Goal: Task Accomplishment & Management: Manage account settings

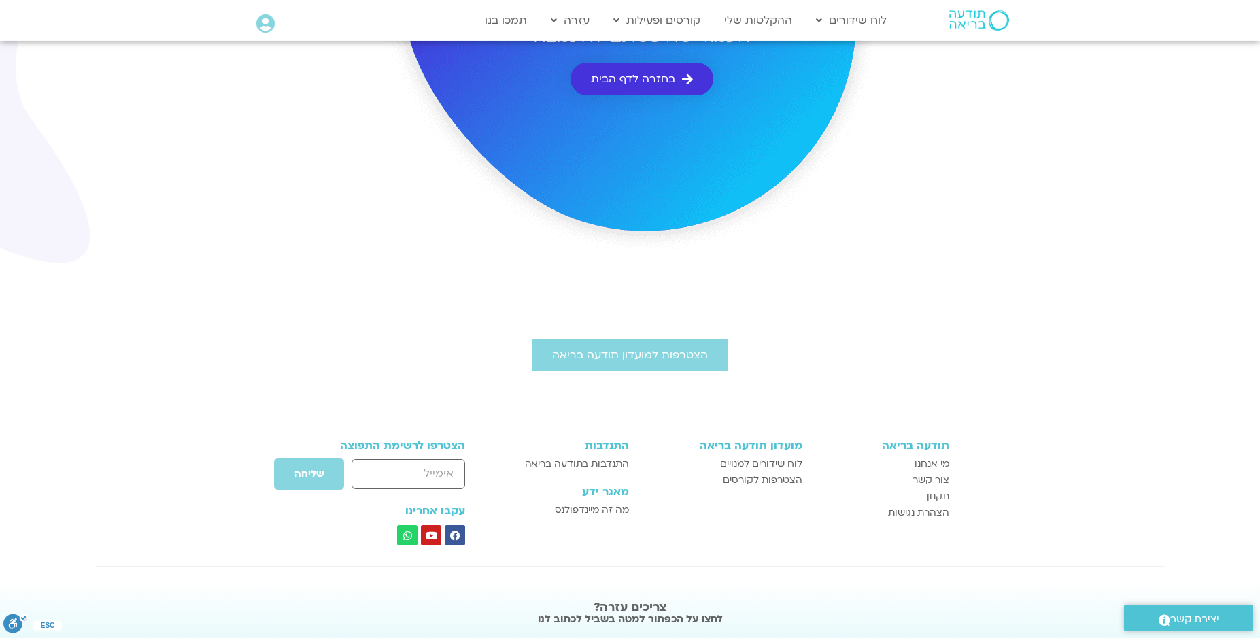
scroll to position [246, 0]
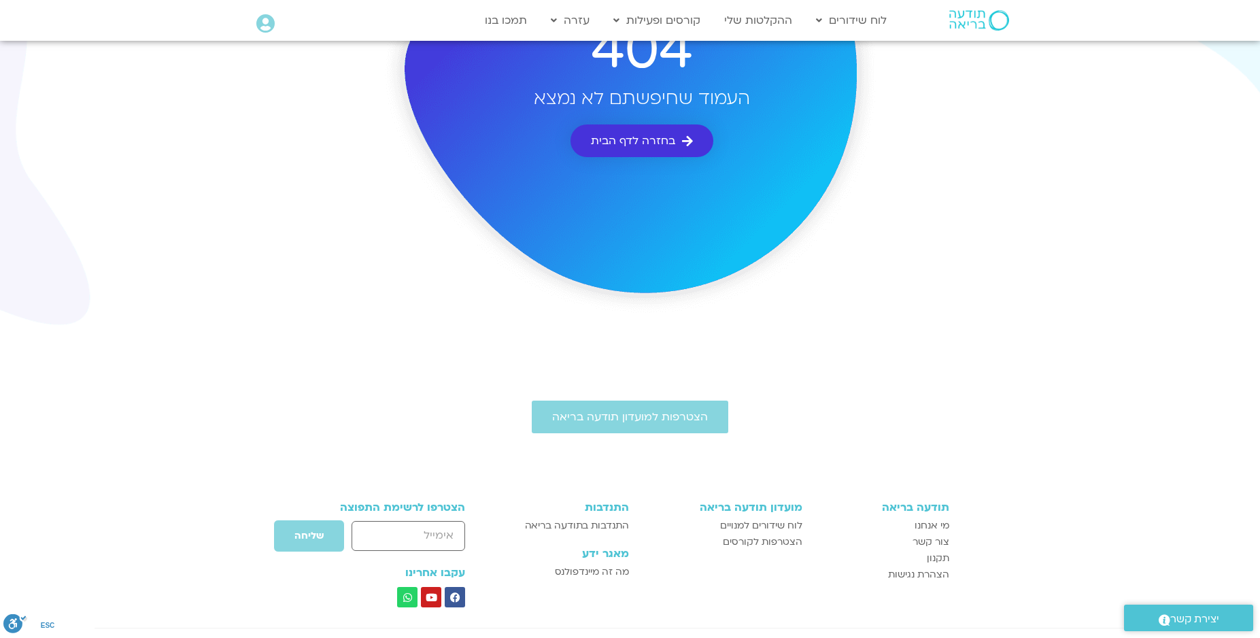
click at [638, 136] on span "בחזרה לדף הבית" at bounding box center [633, 141] width 84 height 12
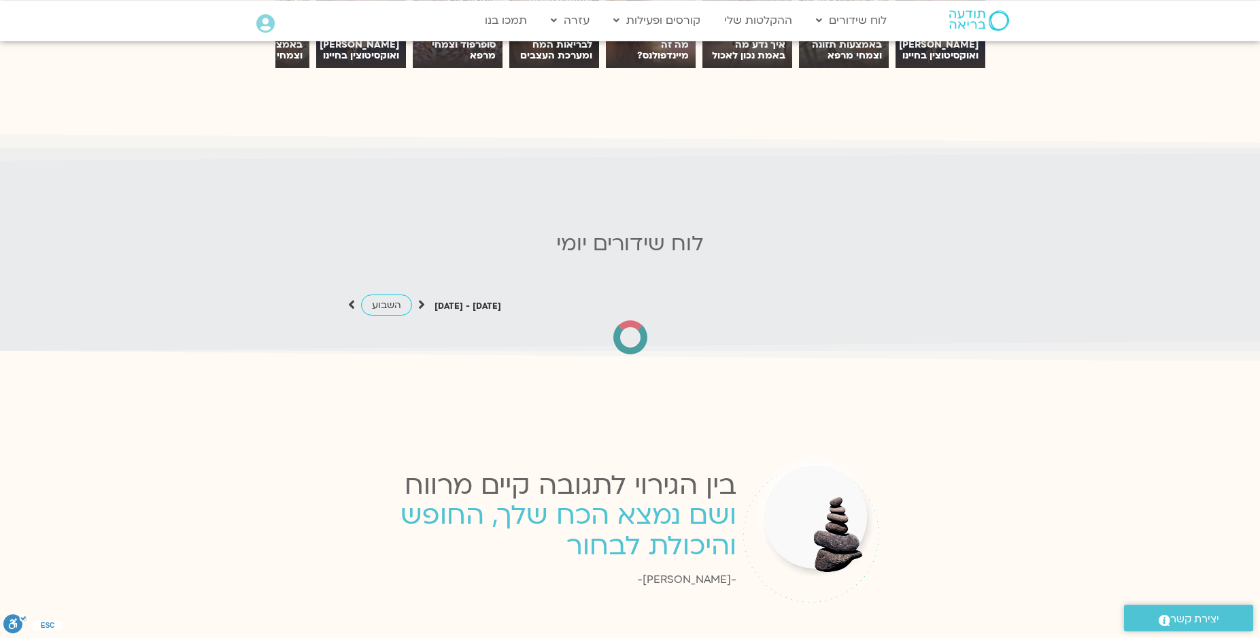
scroll to position [1240, 0]
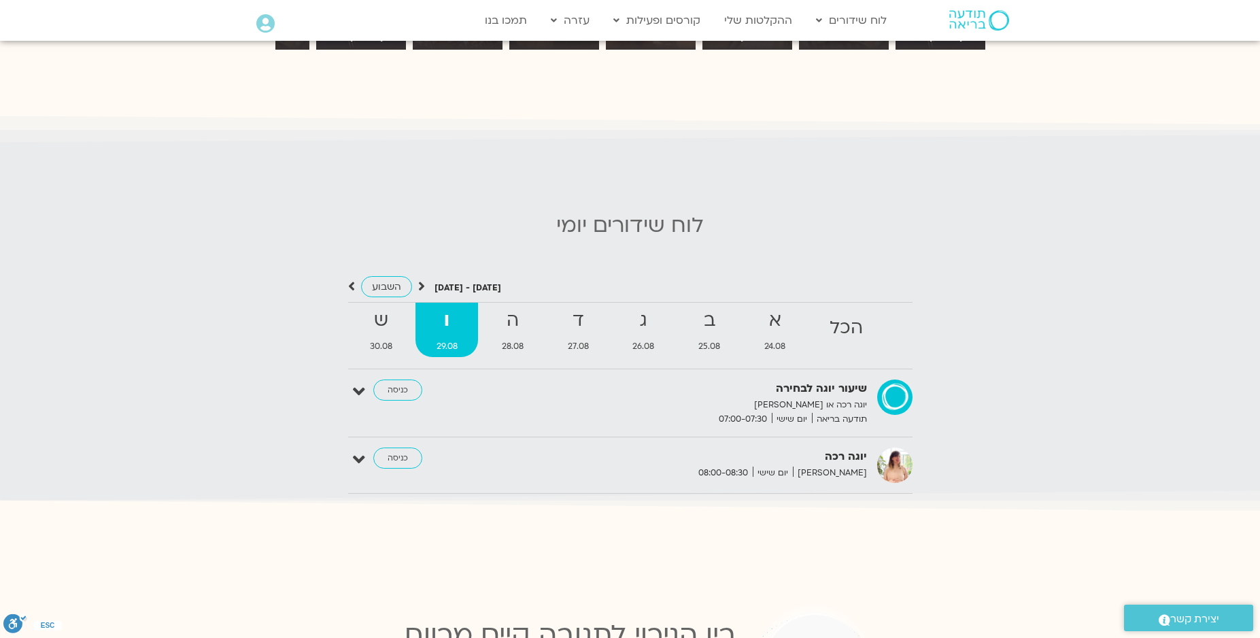
click at [419, 279] on icon at bounding box center [421, 286] width 7 height 14
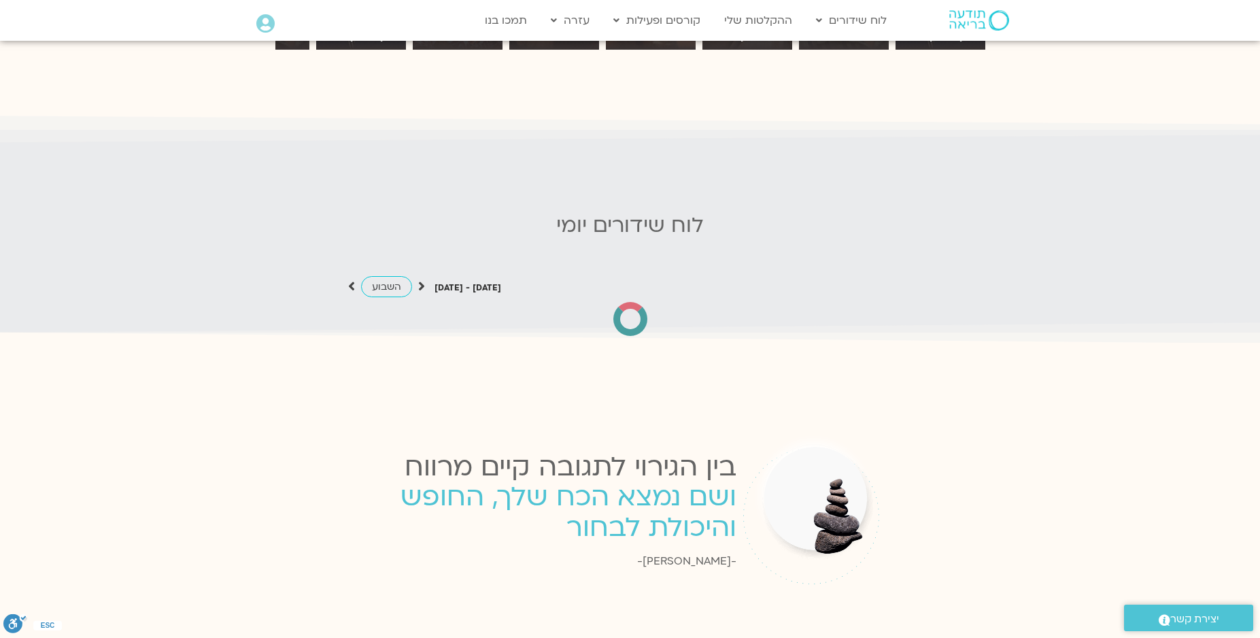
click at [419, 279] on icon at bounding box center [421, 286] width 7 height 14
click at [381, 280] on span "השבוע" at bounding box center [386, 286] width 29 height 13
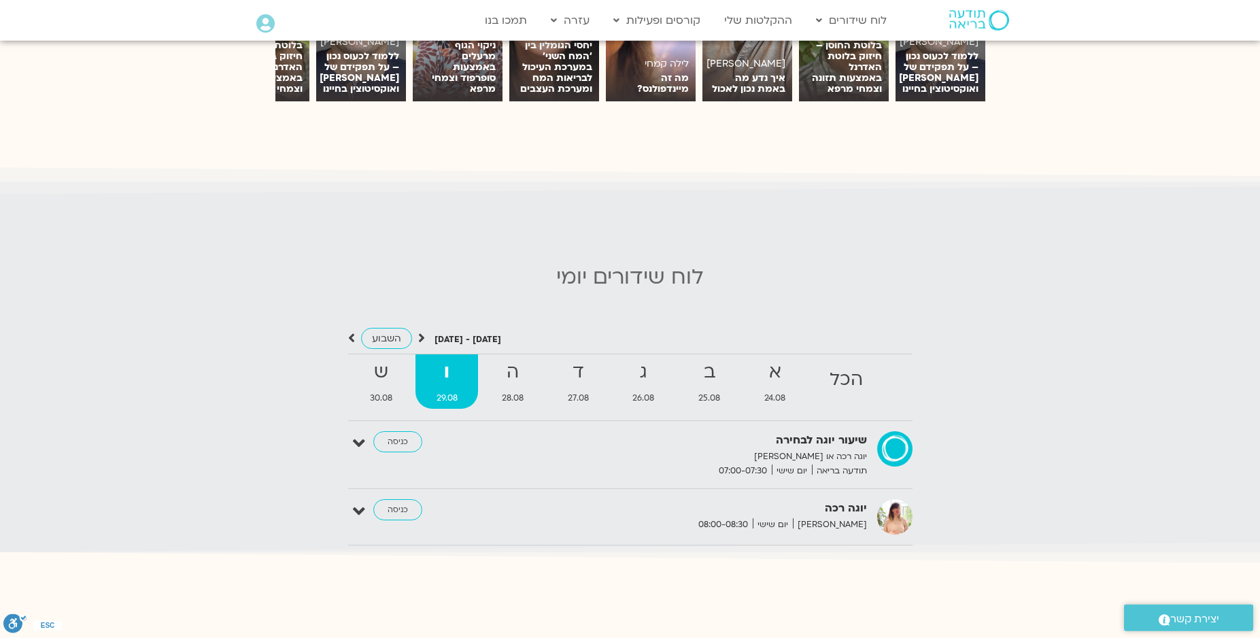
scroll to position [1163, 0]
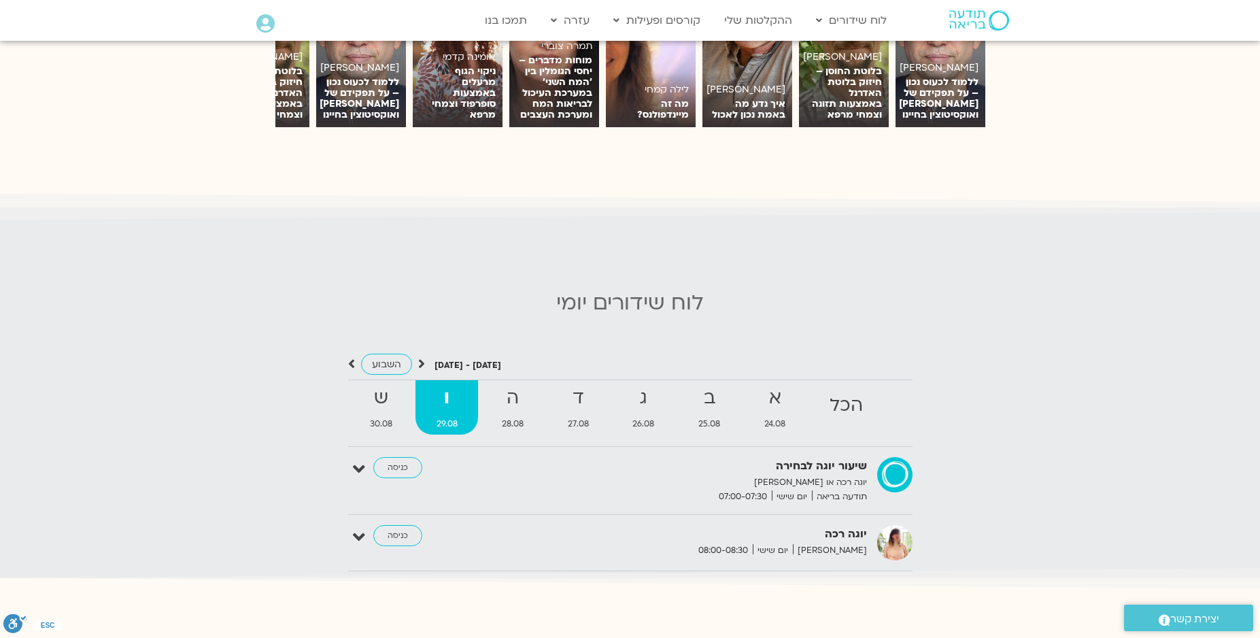
click at [215, 306] on div "לוח שידורים יומי אוגוסט 24 - אוגוסט 30 השבוע להציג אירועים שפתוחים עבורי הכל א …" at bounding box center [630, 436] width 1260 height 304
click at [647, 328] on div "אוגוסט 24 - אוגוסט 30 השבוע להציג אירועים שפתוחים עבורי הכל א 24.08 ב 25.08 ג 2…" at bounding box center [630, 454] width 1246 height 253
click at [452, 398] on strong "ו" at bounding box center [446, 398] width 63 height 31
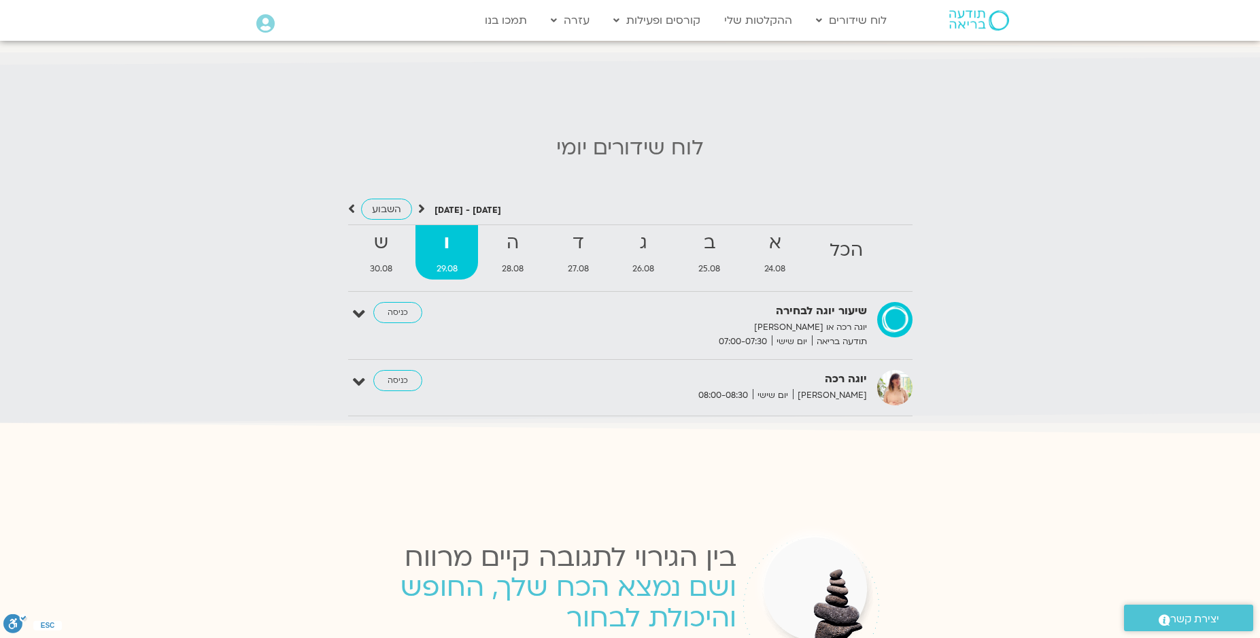
scroll to position [1240, 0]
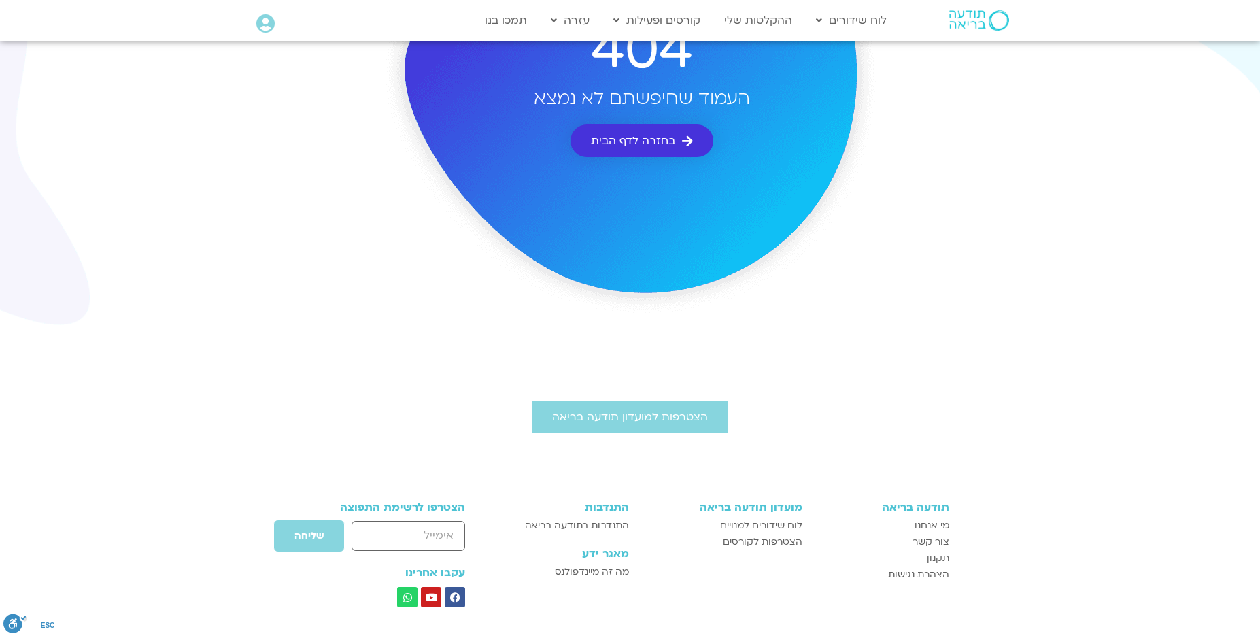
scroll to position [246, 0]
click at [627, 135] on span "בחזרה לדף הבית" at bounding box center [633, 141] width 84 height 12
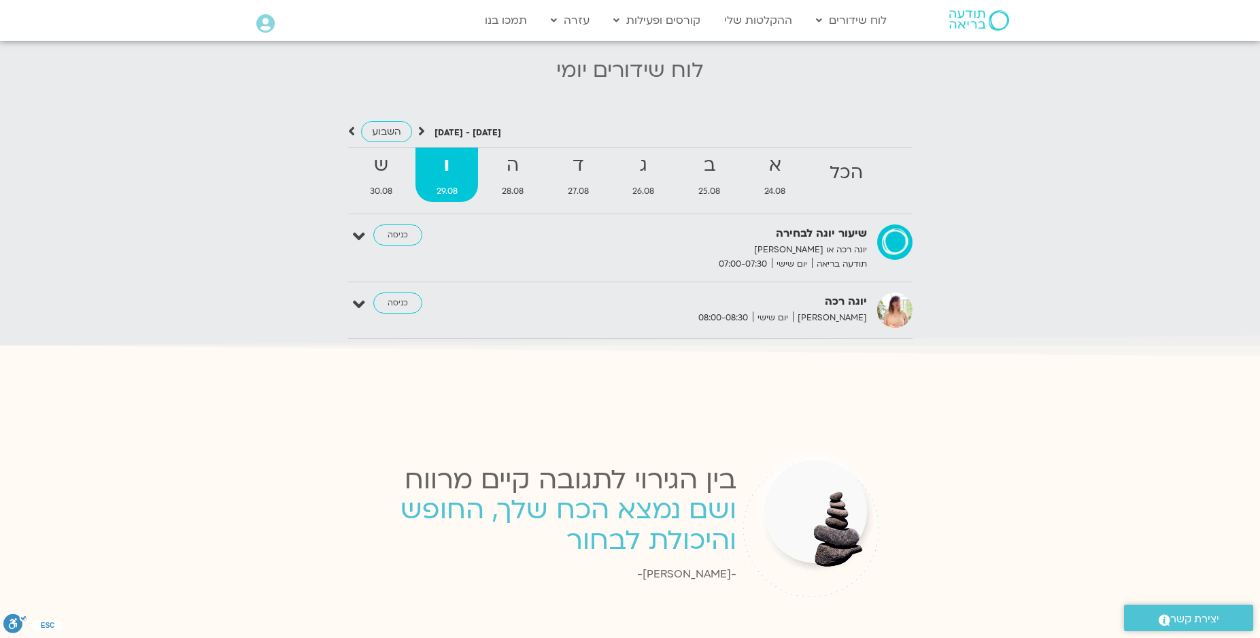
scroll to position [1473, 0]
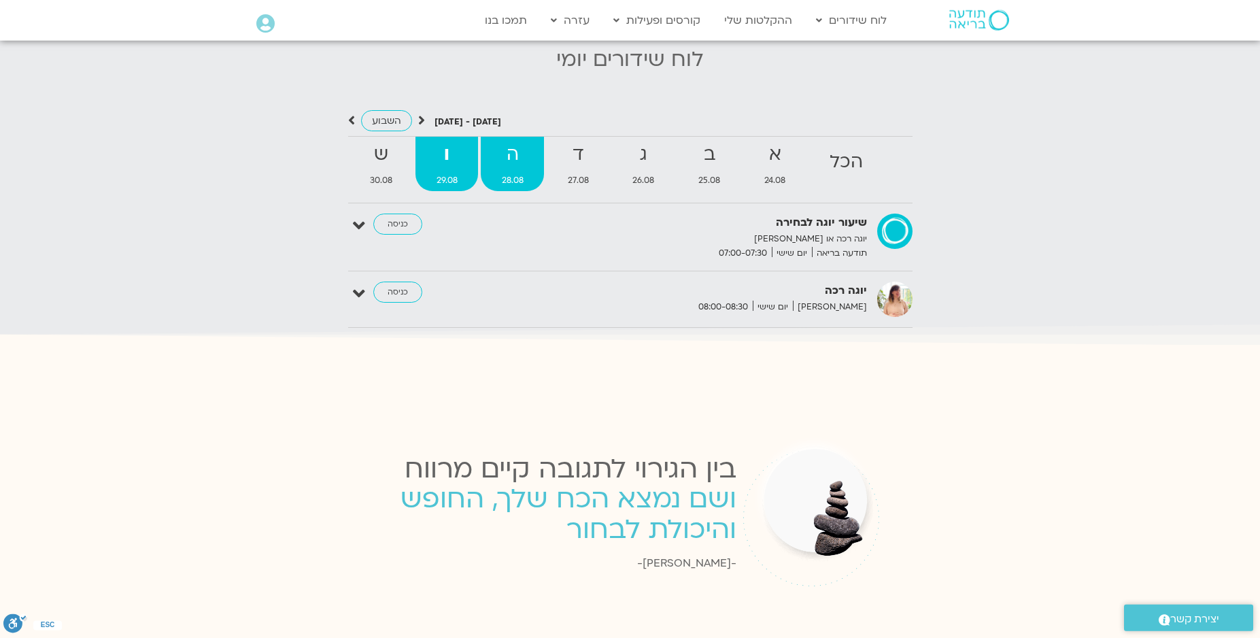
scroll to position [1318, 0]
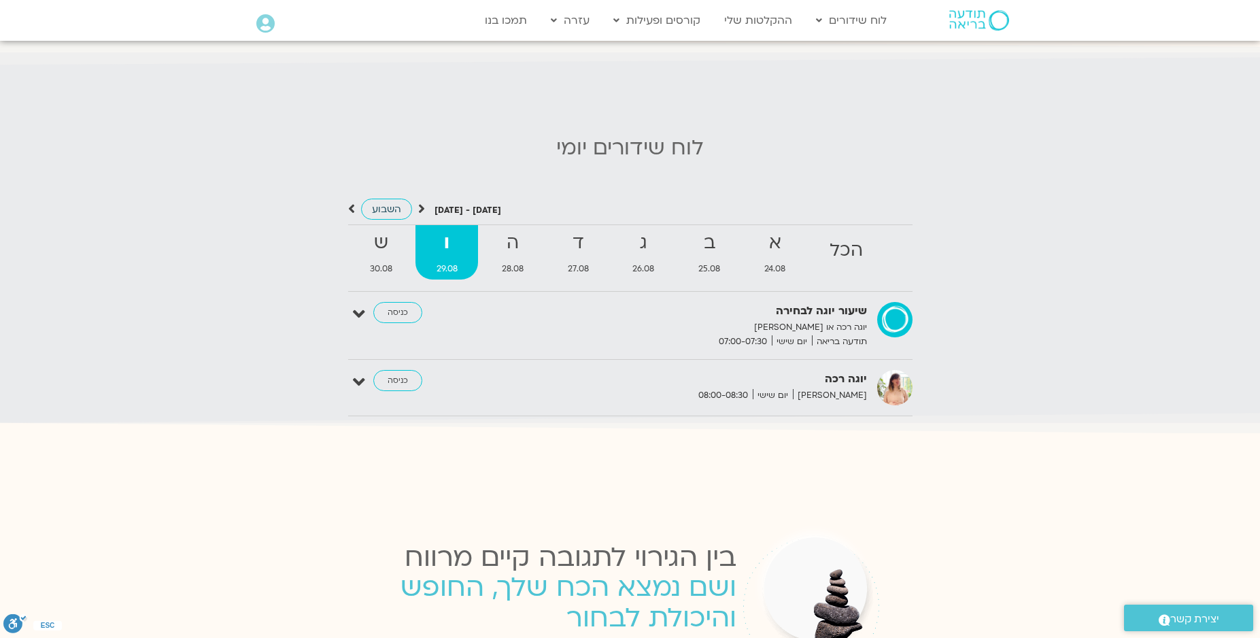
click at [375, 203] on span "השבוע" at bounding box center [386, 209] width 29 height 13
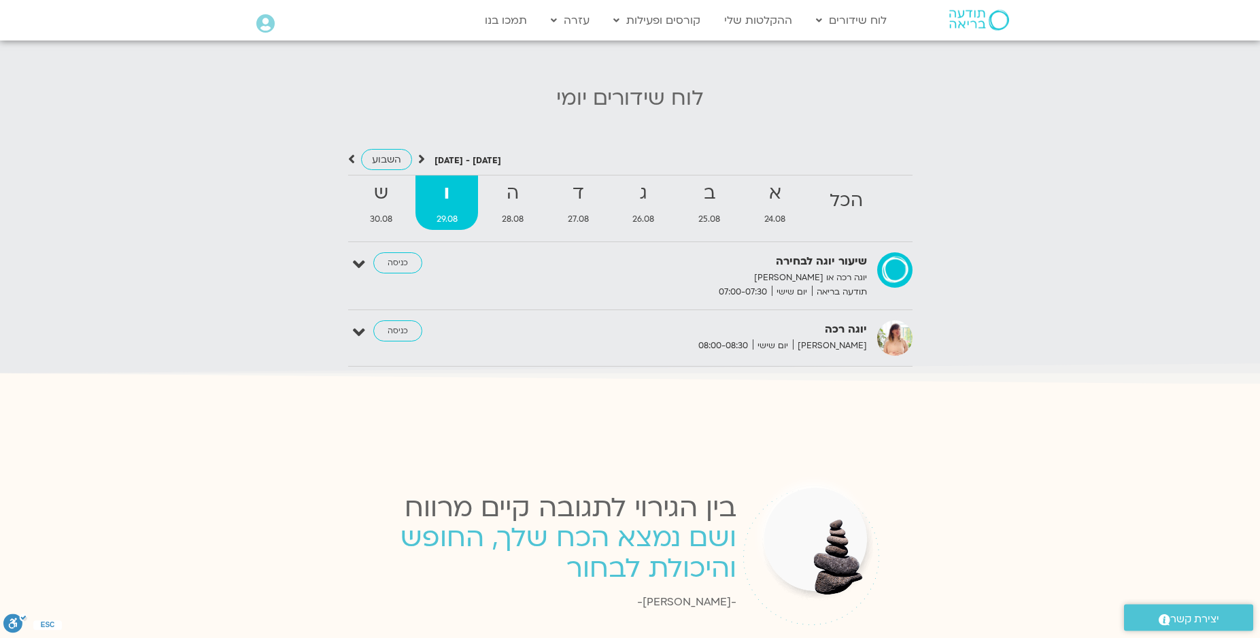
scroll to position [1279, 0]
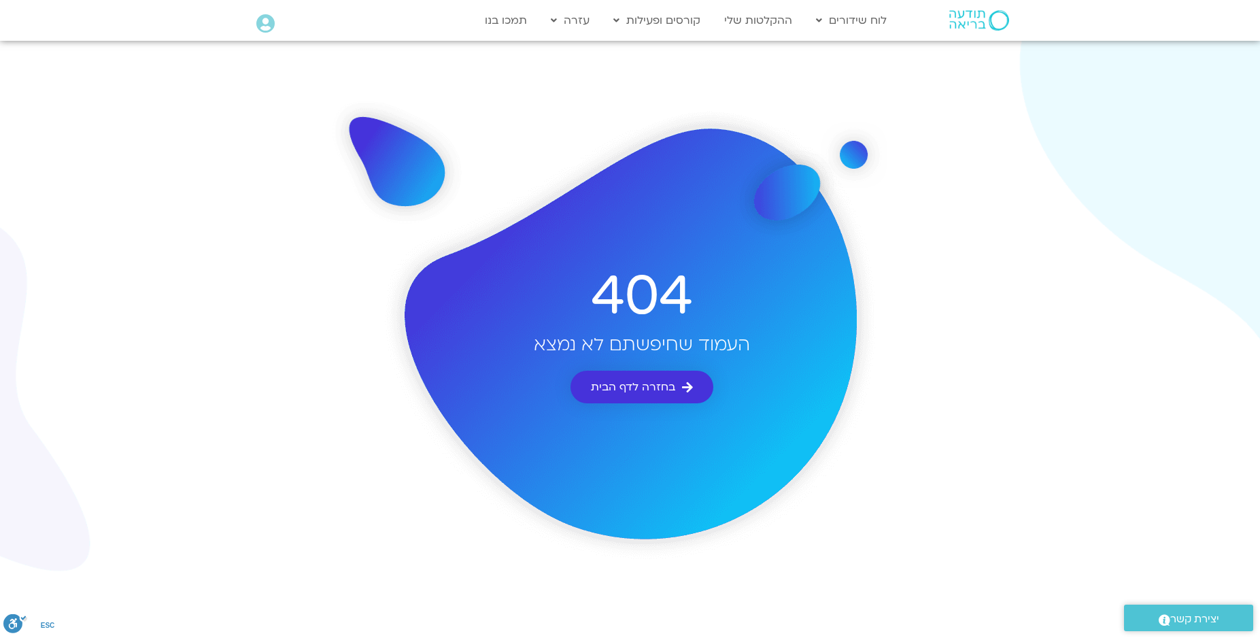
click at [616, 381] on span "בחזרה לדף הבית" at bounding box center [633, 387] width 84 height 12
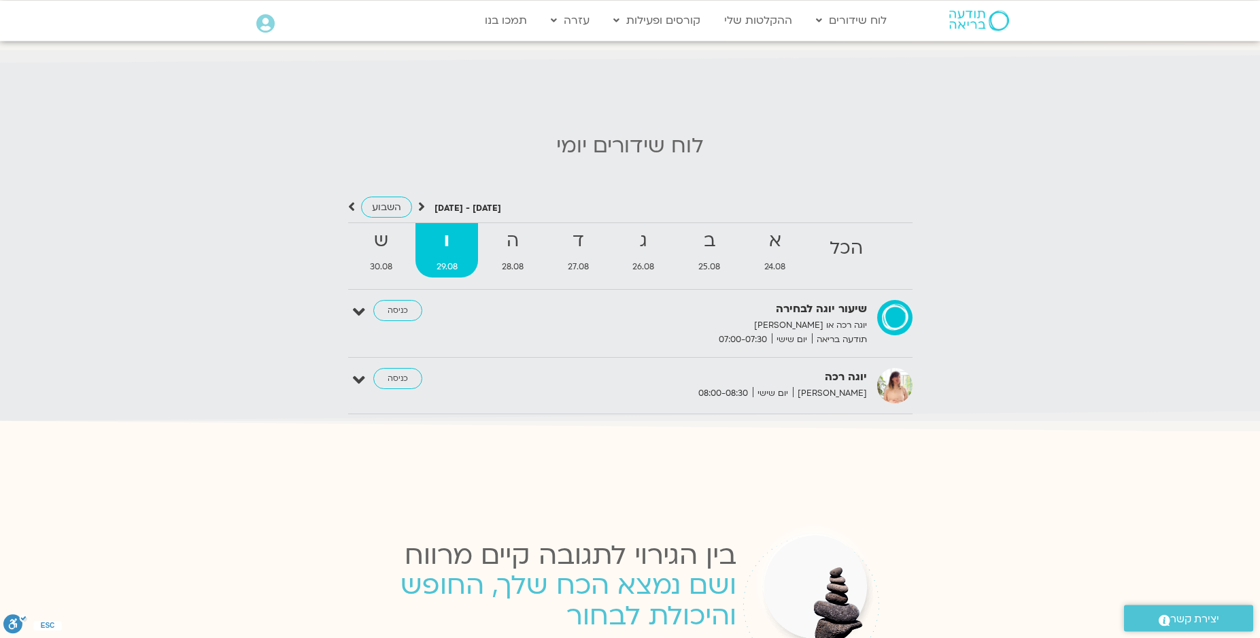
scroll to position [1318, 0]
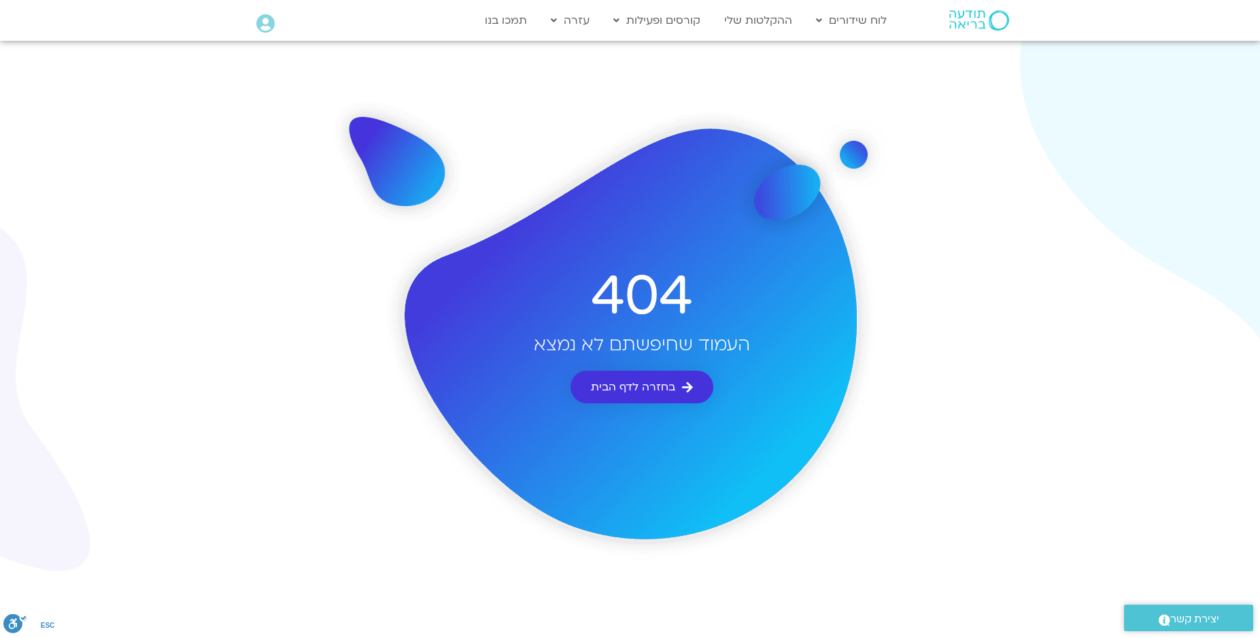
drag, startPoint x: 622, startPoint y: 388, endPoint x: 599, endPoint y: 388, distance: 23.1
click at [622, 388] on span "בחזרה לדף הבית" at bounding box center [633, 387] width 84 height 12
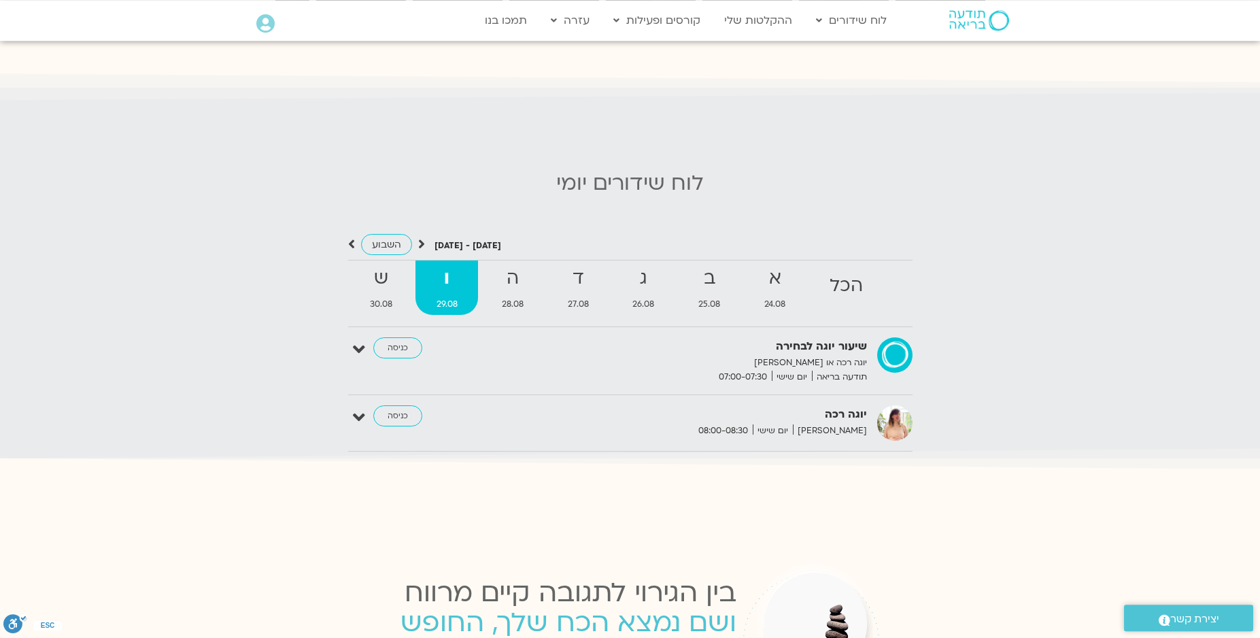
scroll to position [1279, 0]
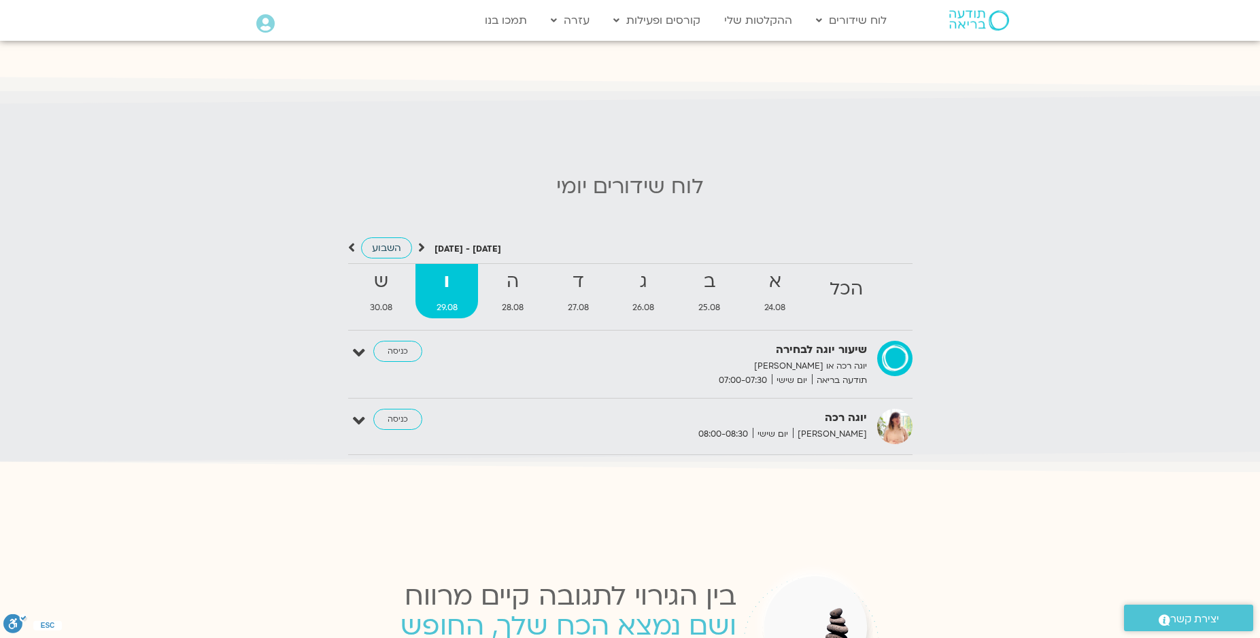
click at [390, 241] on span "השבוע" at bounding box center [386, 247] width 29 height 13
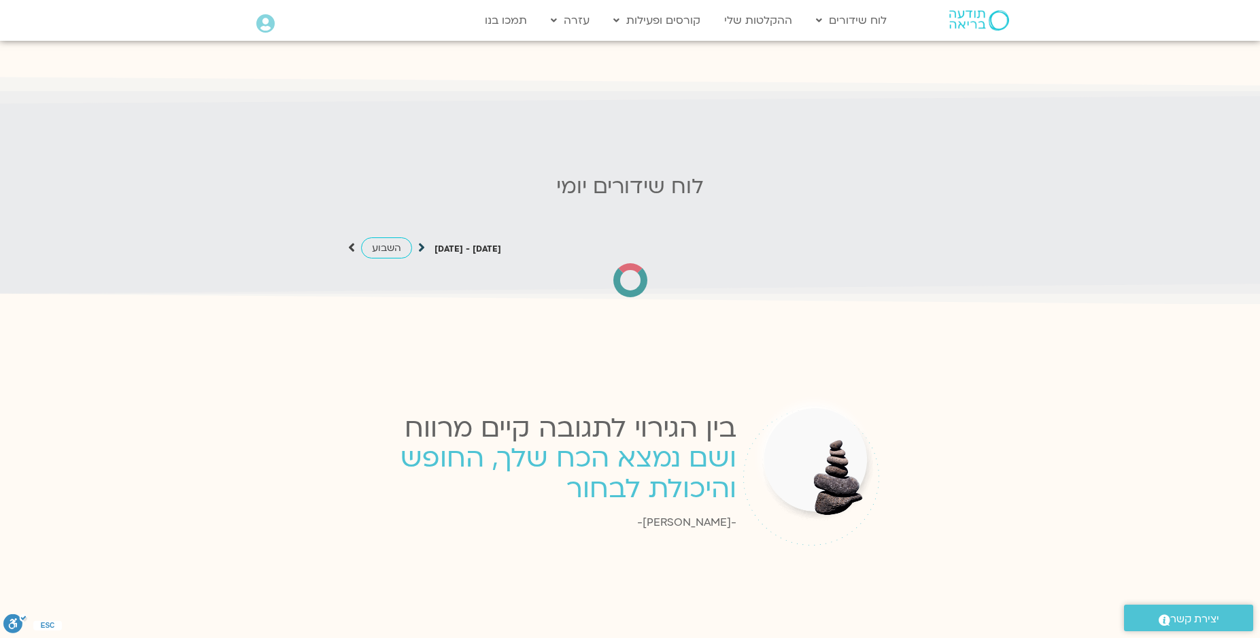
click at [420, 241] on icon at bounding box center [421, 248] width 7 height 14
click at [386, 241] on span "השבוע" at bounding box center [386, 247] width 29 height 13
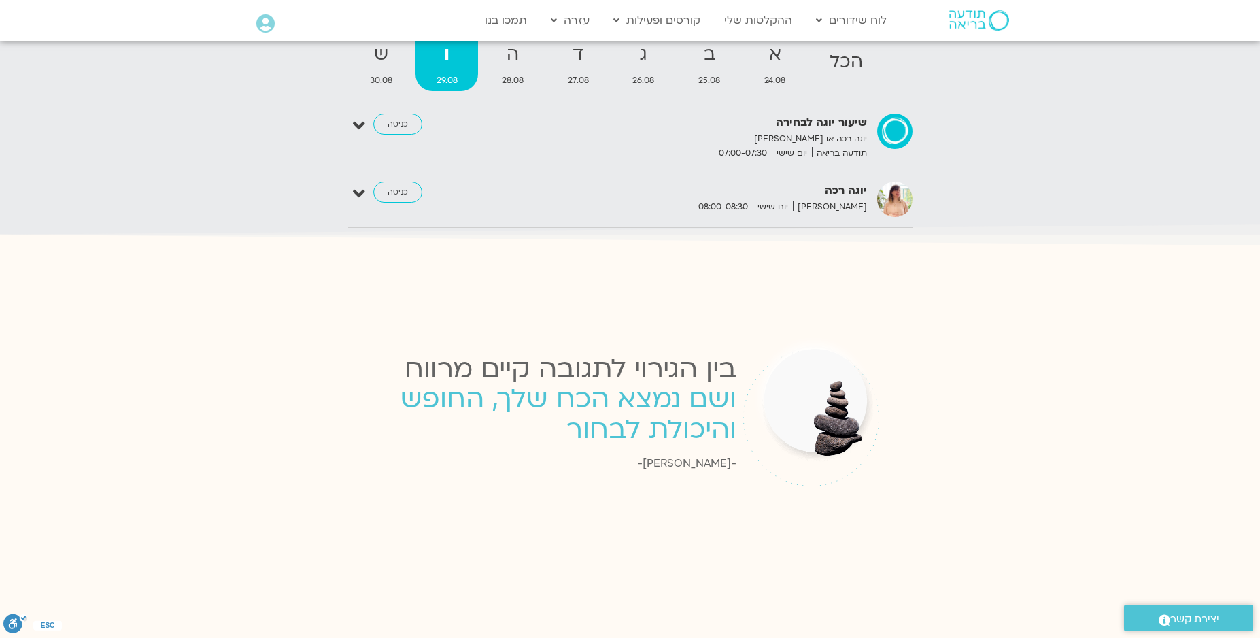
scroll to position [1356, 0]
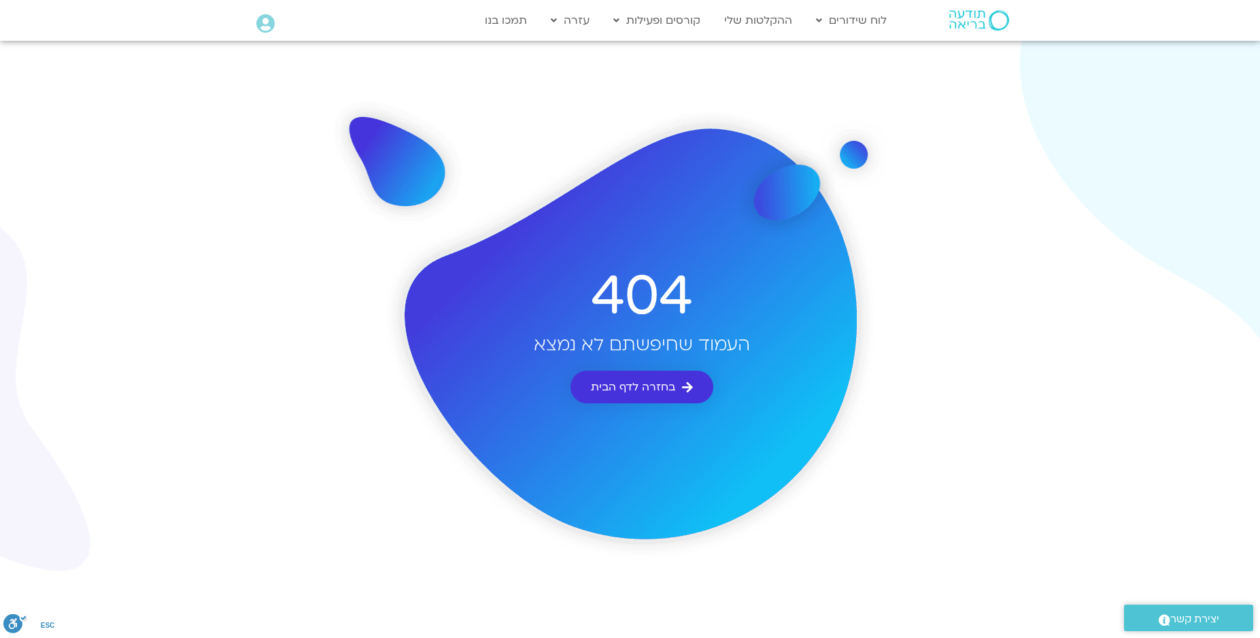
click at [605, 385] on span "בחזרה לדף הבית" at bounding box center [633, 387] width 84 height 12
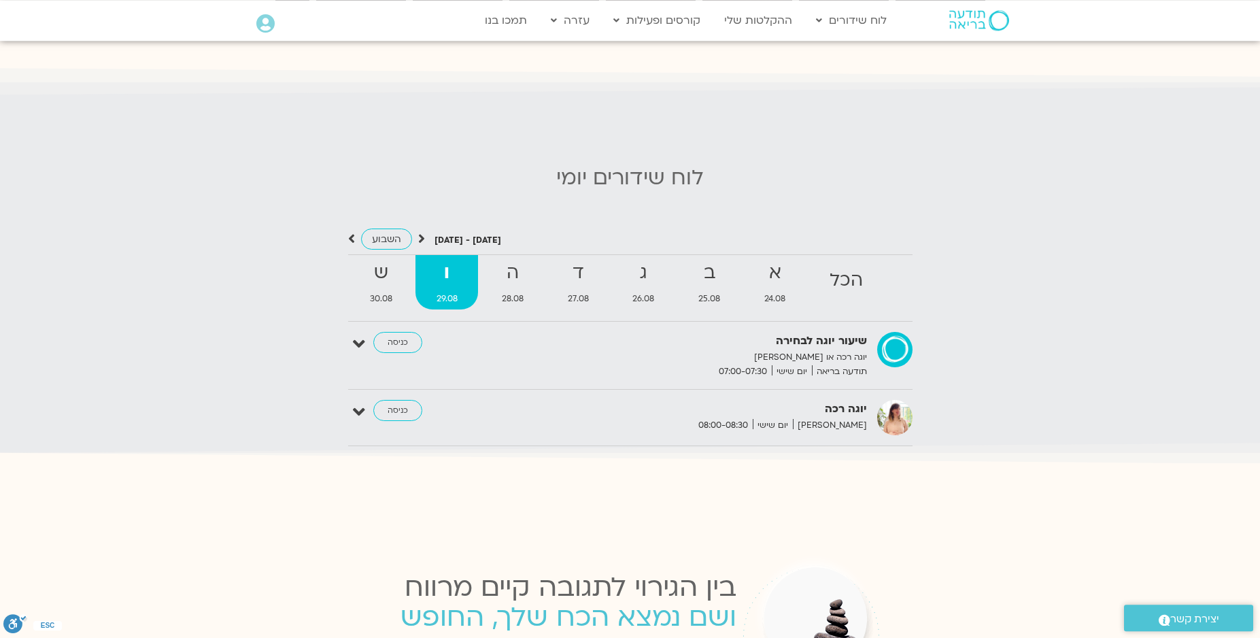
scroll to position [1318, 0]
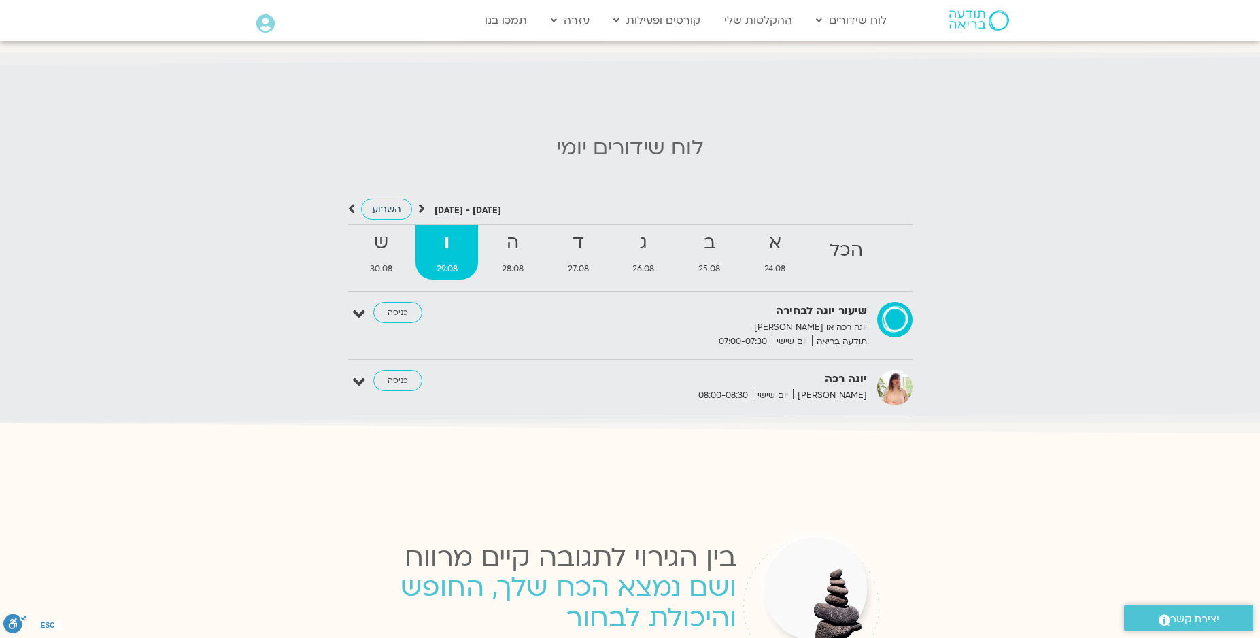
click at [386, 203] on span "השבוע" at bounding box center [386, 209] width 29 height 13
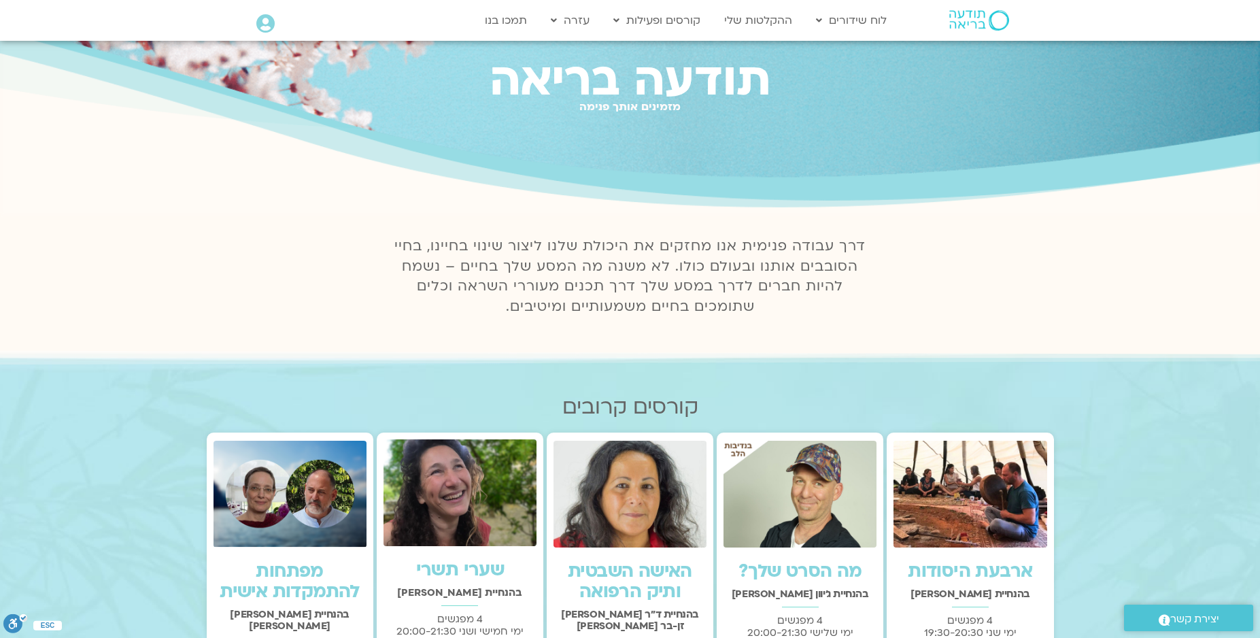
scroll to position [0, 0]
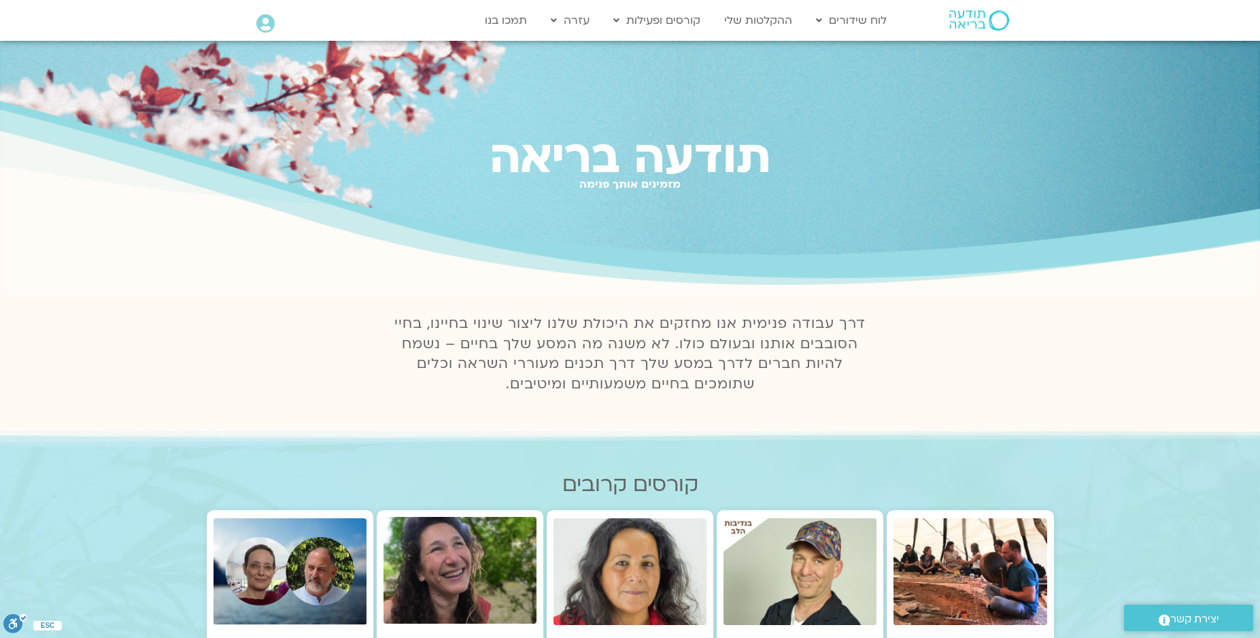
click at [263, 27] on icon at bounding box center [265, 23] width 18 height 19
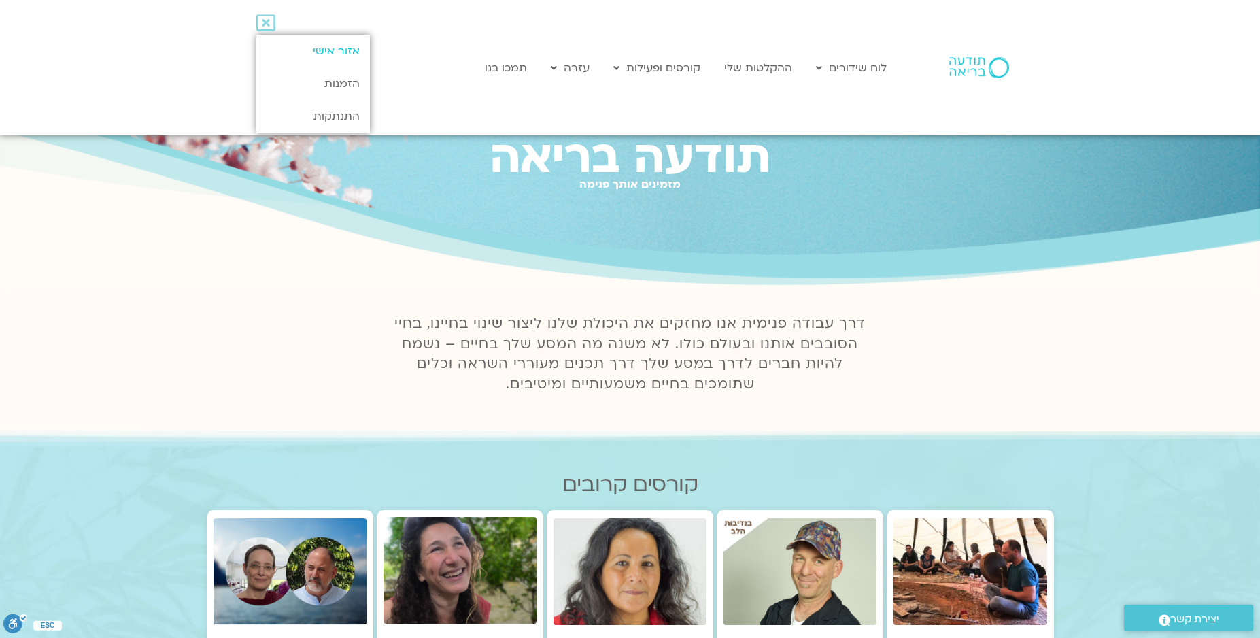
click at [329, 49] on link "אזור אישי" at bounding box center [313, 51] width 114 height 33
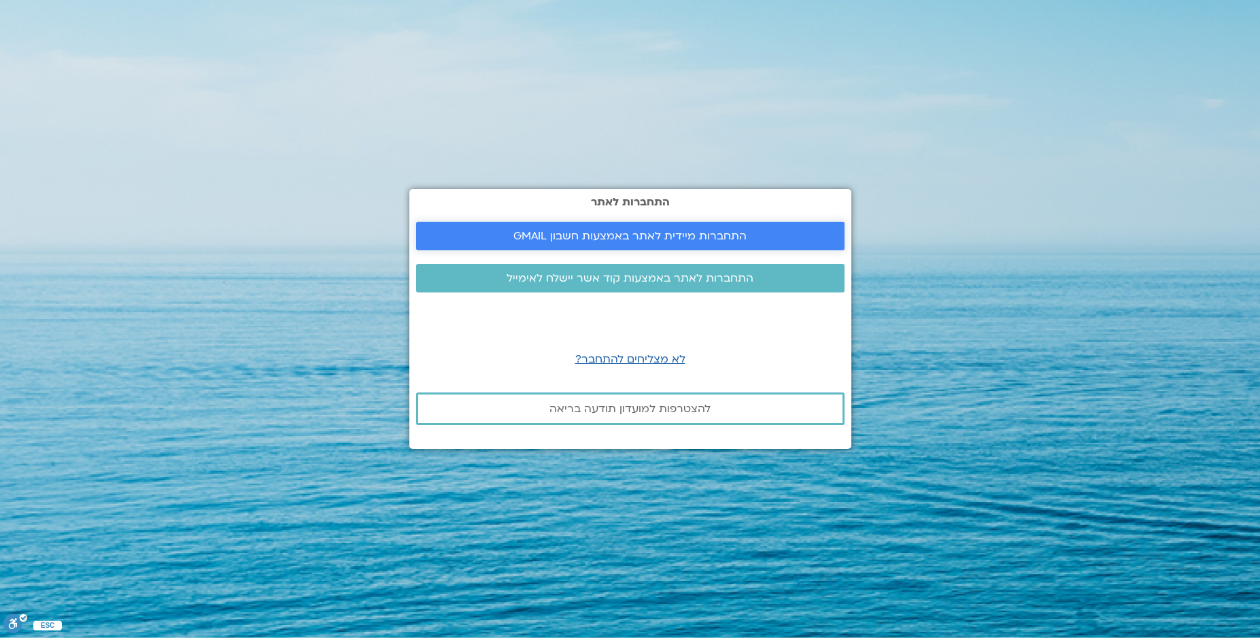
click at [620, 231] on span "התחברות מיידית לאתר באמצעות חשבון GMAIL" at bounding box center [629, 236] width 233 height 12
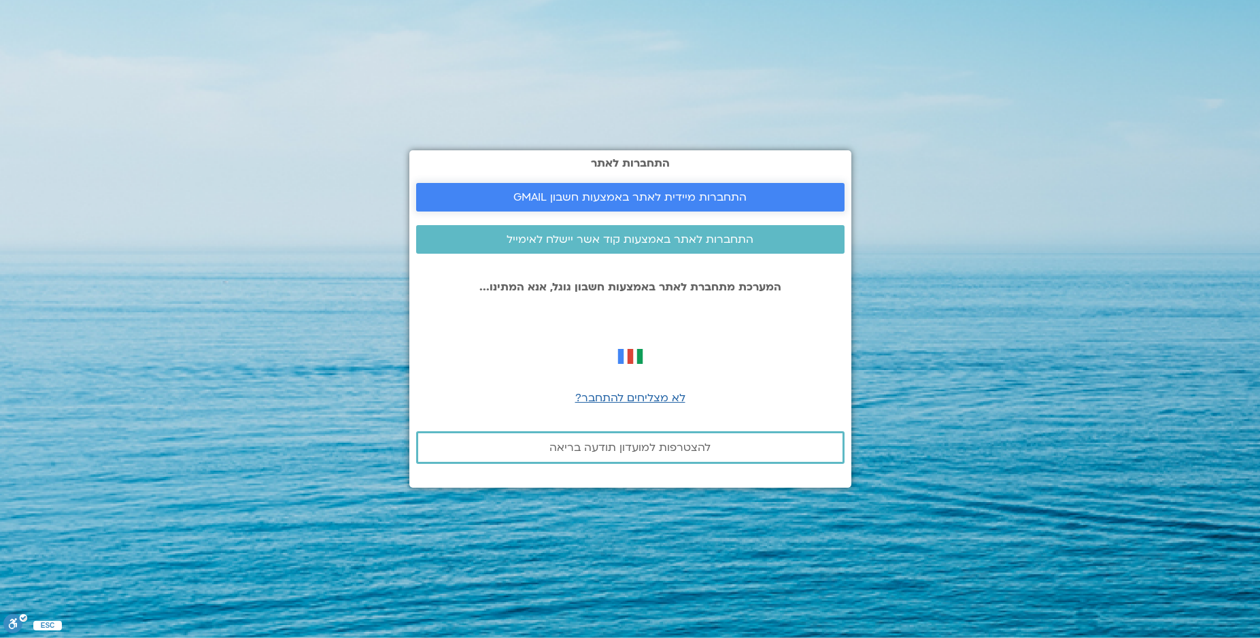
click at [613, 193] on span "התחברות מיידית לאתר באמצעות חשבון GMAIL" at bounding box center [629, 197] width 233 height 12
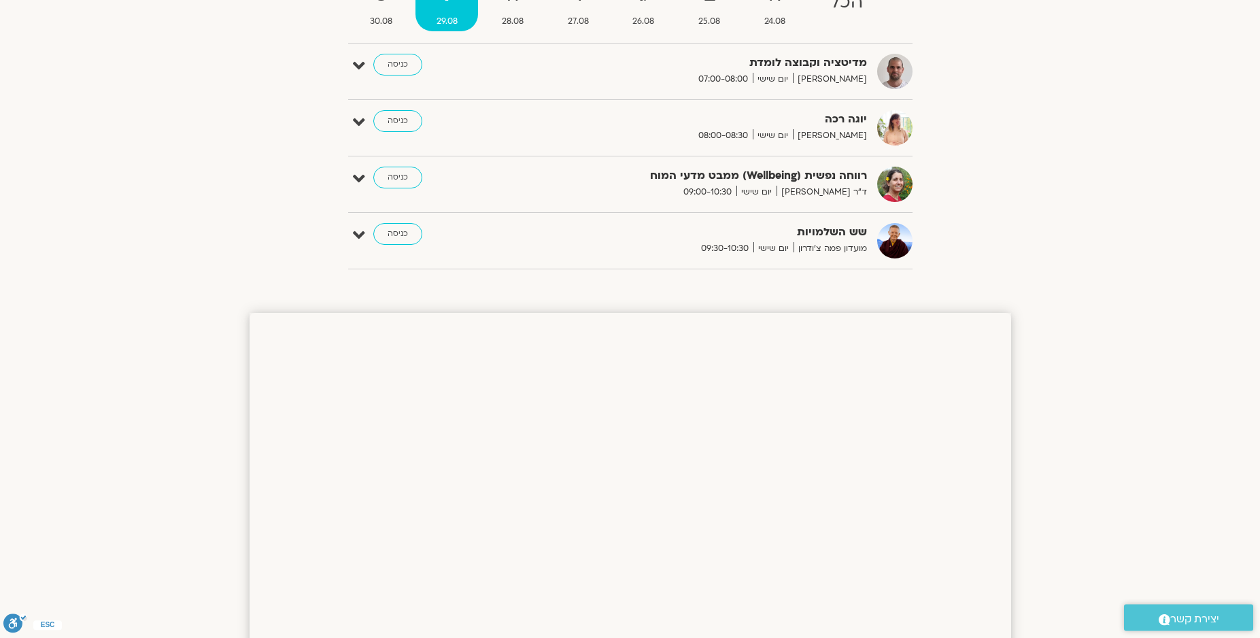
scroll to position [169, 0]
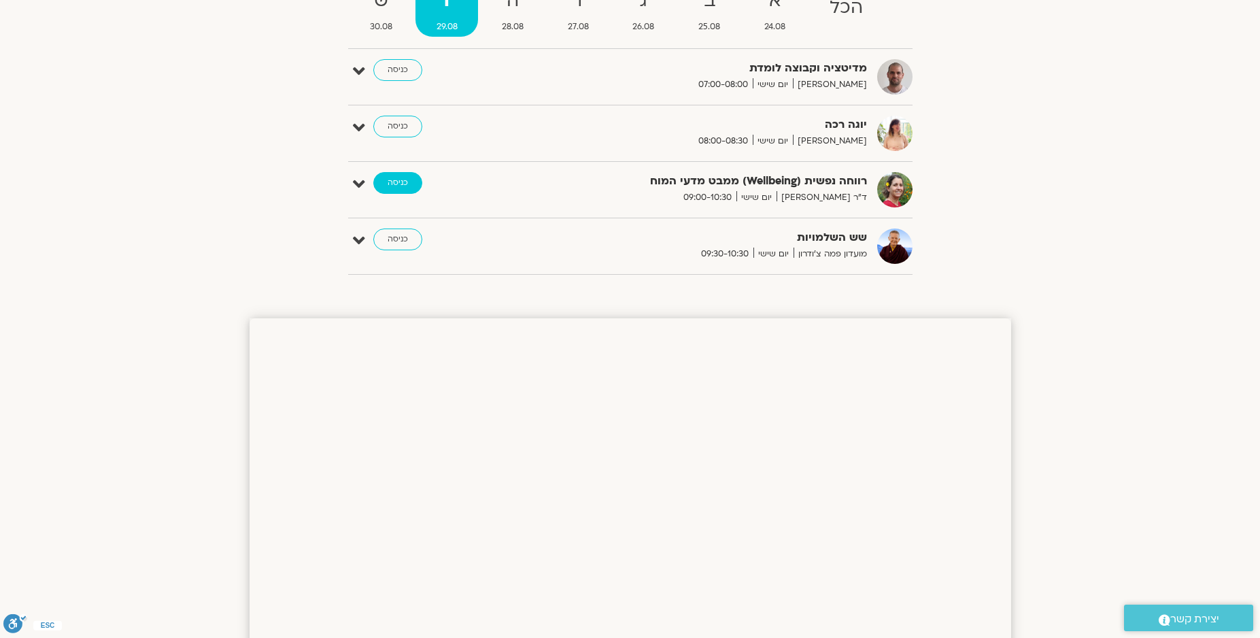
click at [394, 181] on link "כניסה" at bounding box center [397, 183] width 49 height 22
